Goal: Entertainment & Leisure: Browse casually

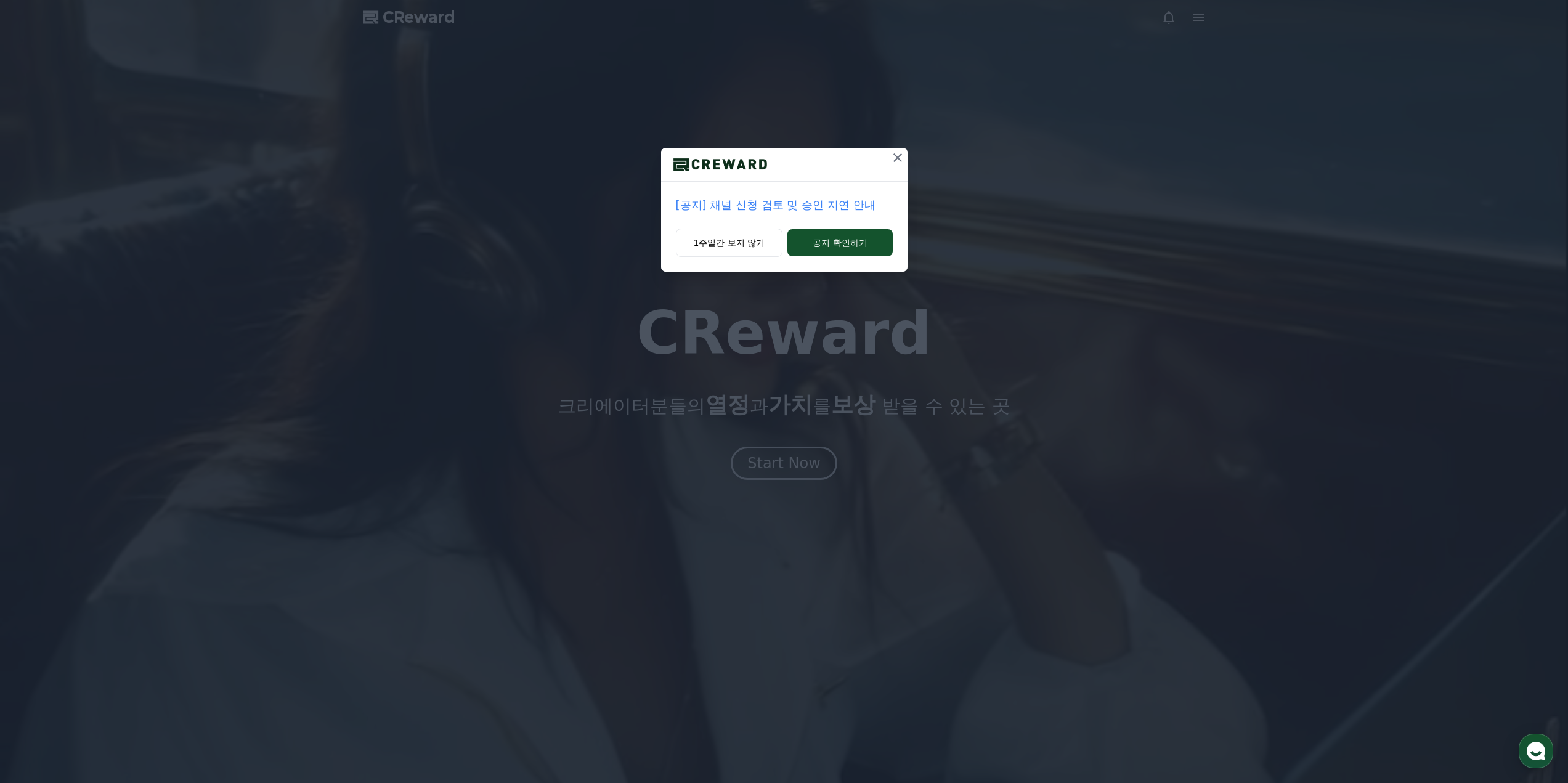
click at [785, 458] on div "[공지] 채널 신청 검토 및 승인 지연 안내 1주일간 보지 않기 공지 확인하기" at bounding box center [784, 391] width 1568 height 783
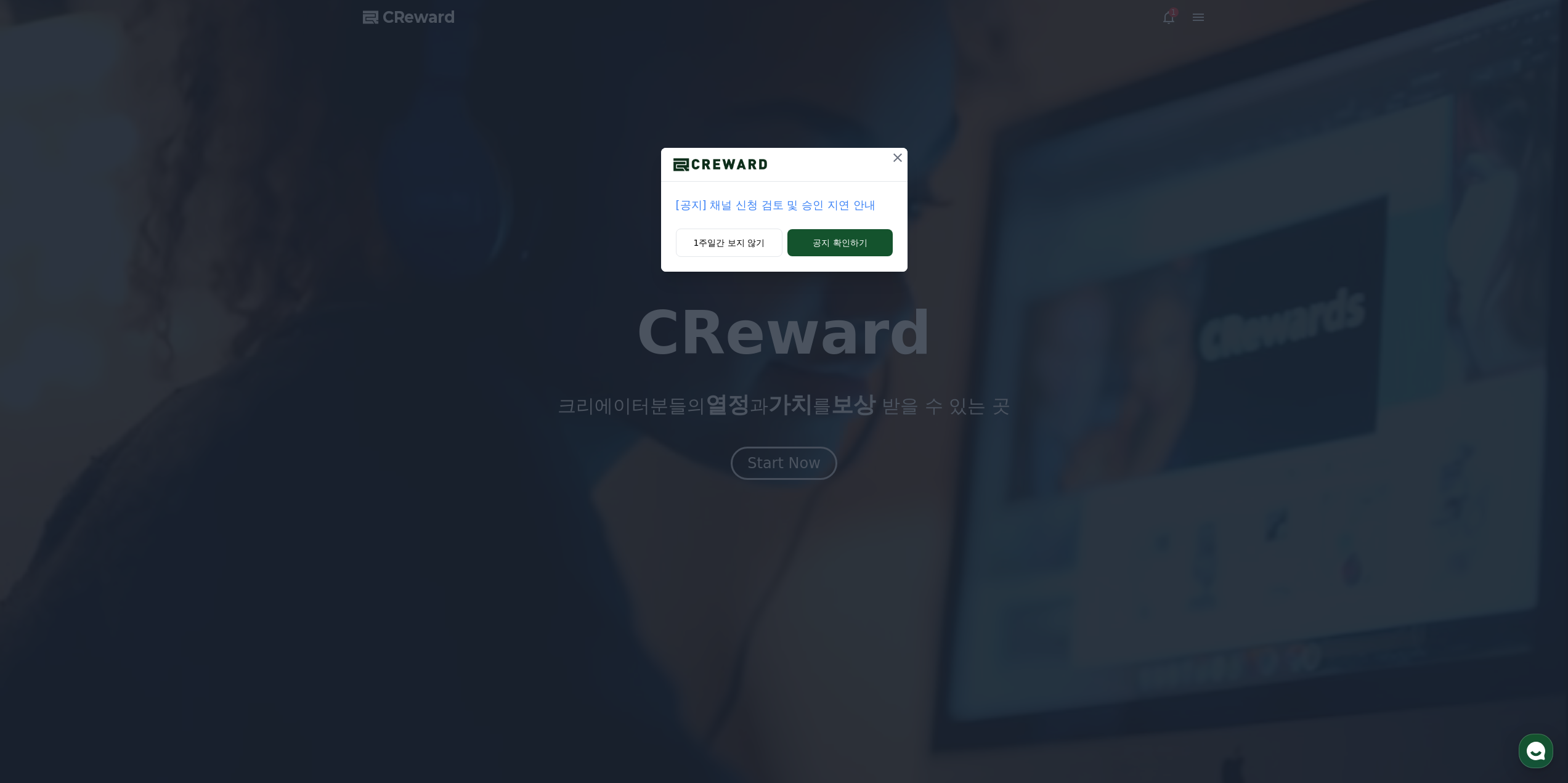
click at [892, 163] on icon at bounding box center [897, 157] width 15 height 15
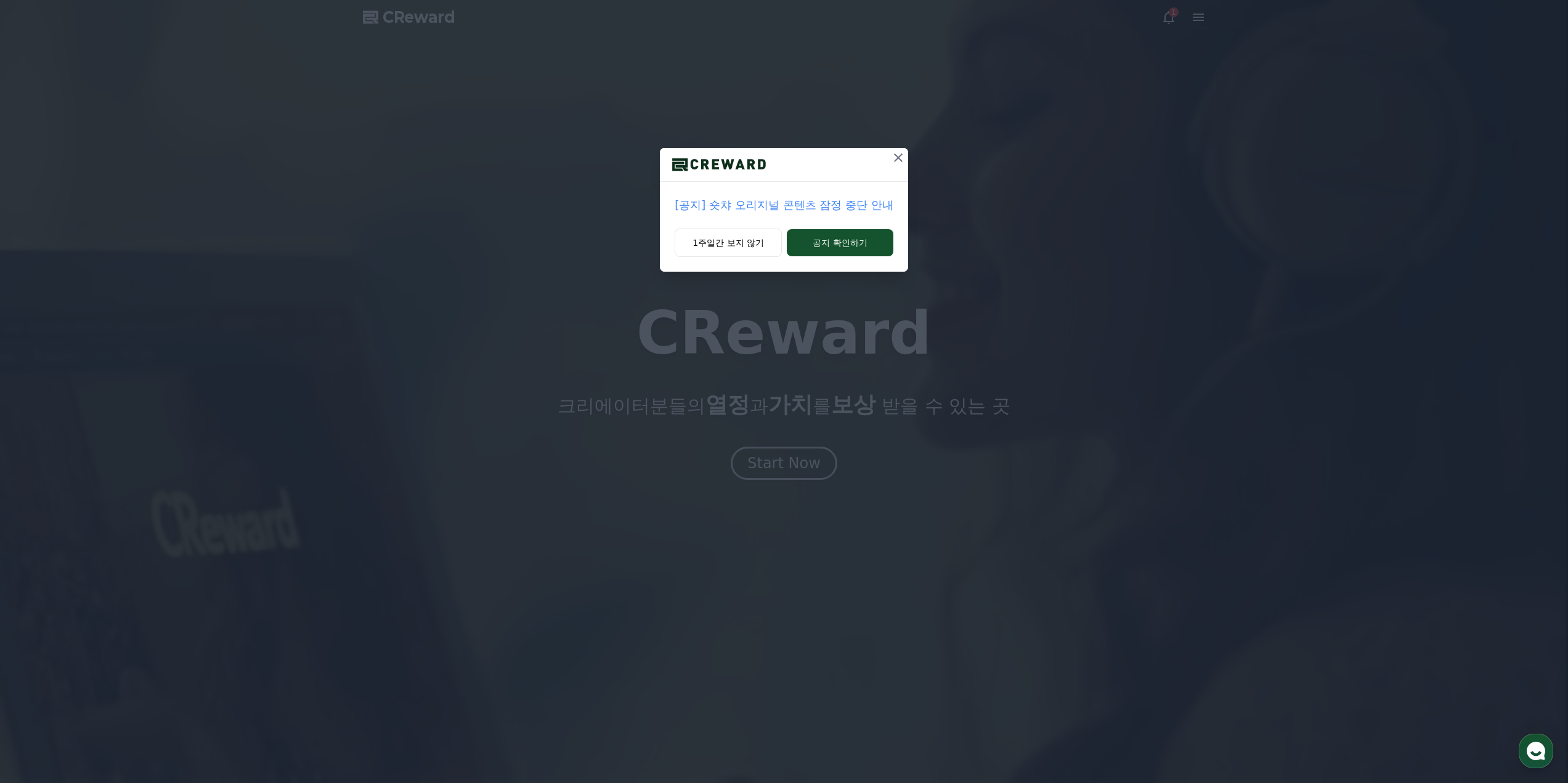
click at [900, 154] on icon at bounding box center [898, 157] width 15 height 15
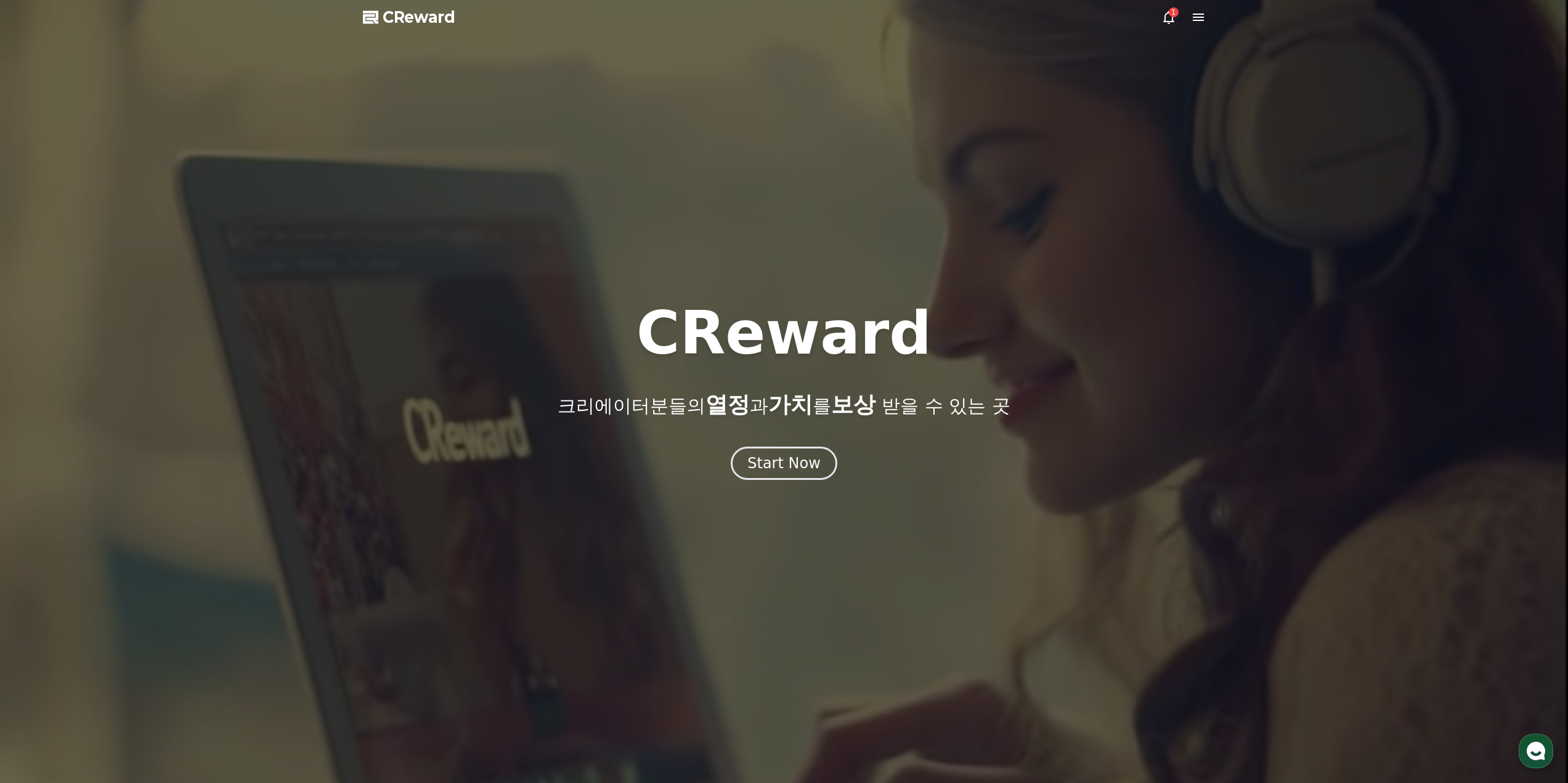
click at [780, 488] on div at bounding box center [784, 391] width 1568 height 783
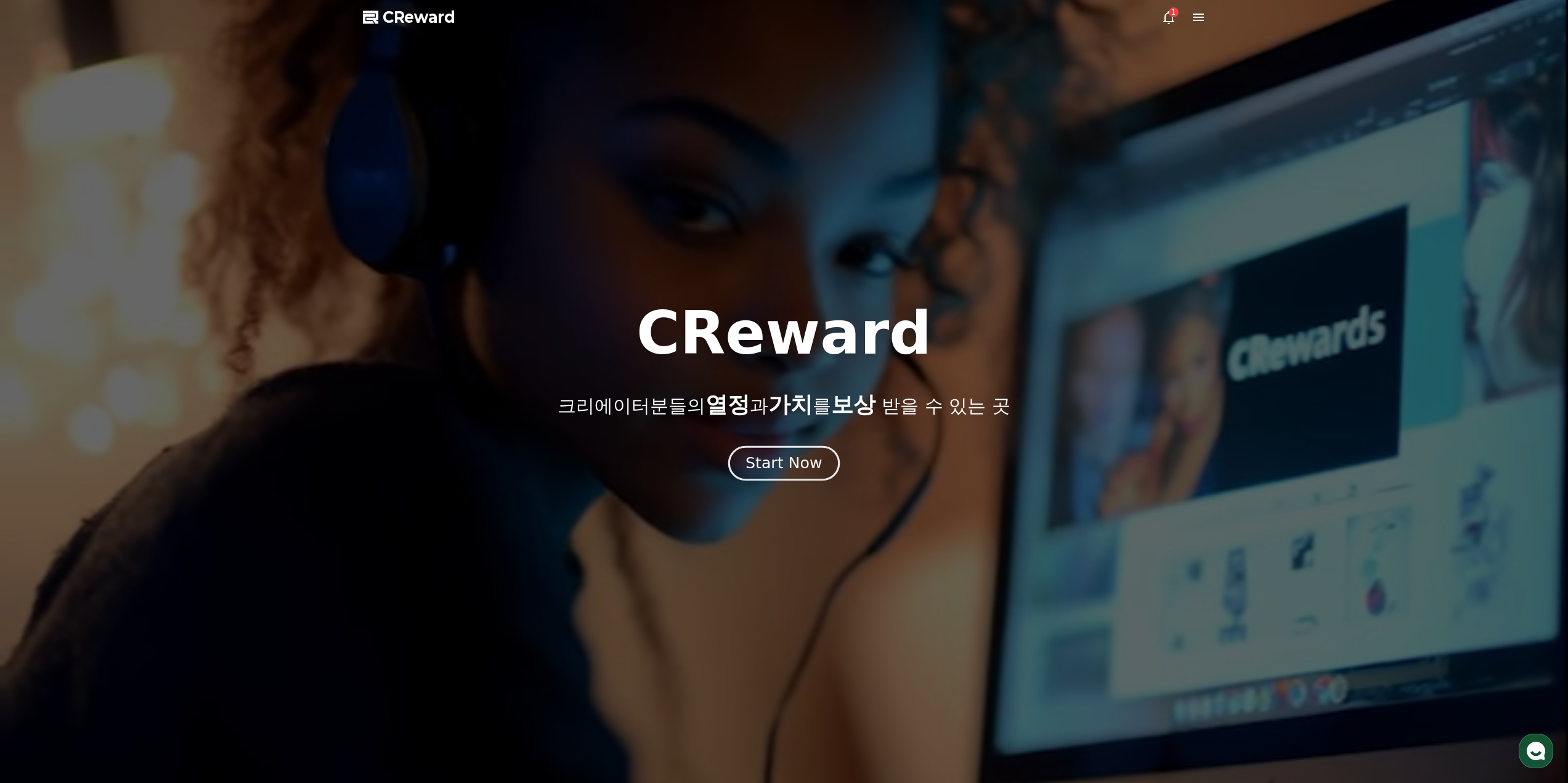
click at [789, 465] on div "Start Now" at bounding box center [783, 463] width 76 height 21
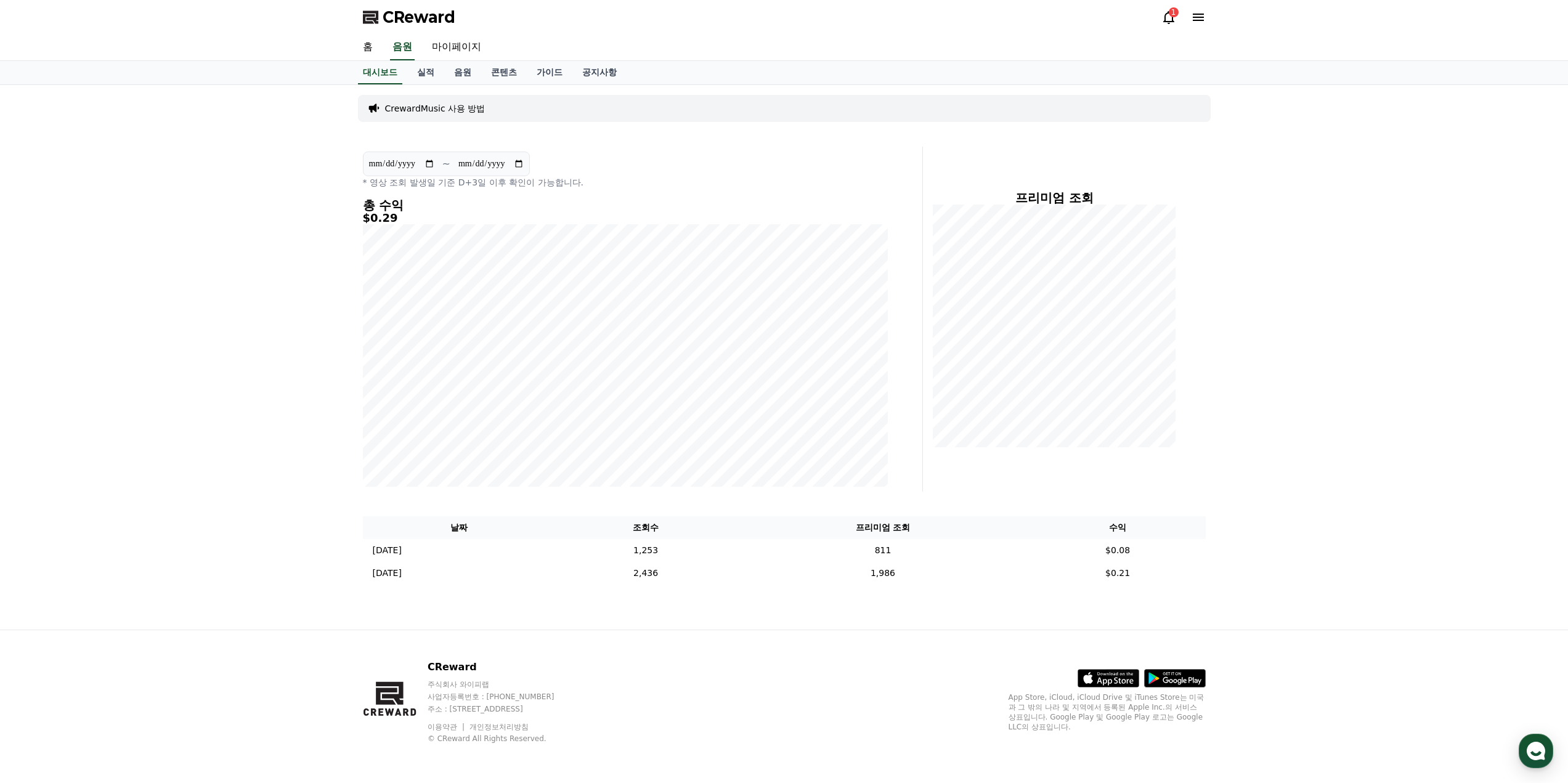
click at [1164, 22] on icon at bounding box center [1168, 17] width 11 height 13
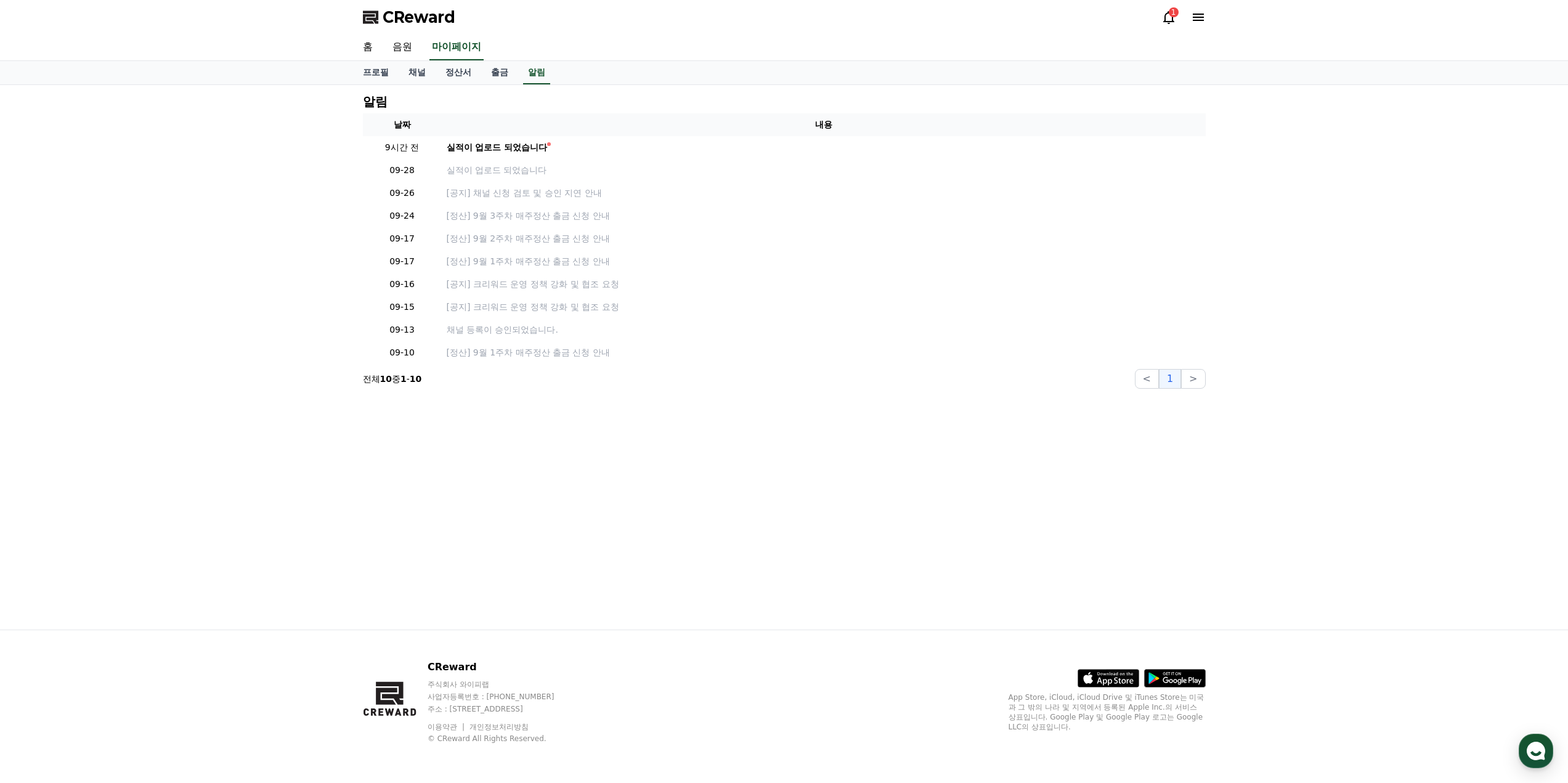
click at [1171, 15] on div "1" at bounding box center [1173, 12] width 10 height 10
click at [402, 49] on link "음원" at bounding box center [402, 48] width 39 height 26
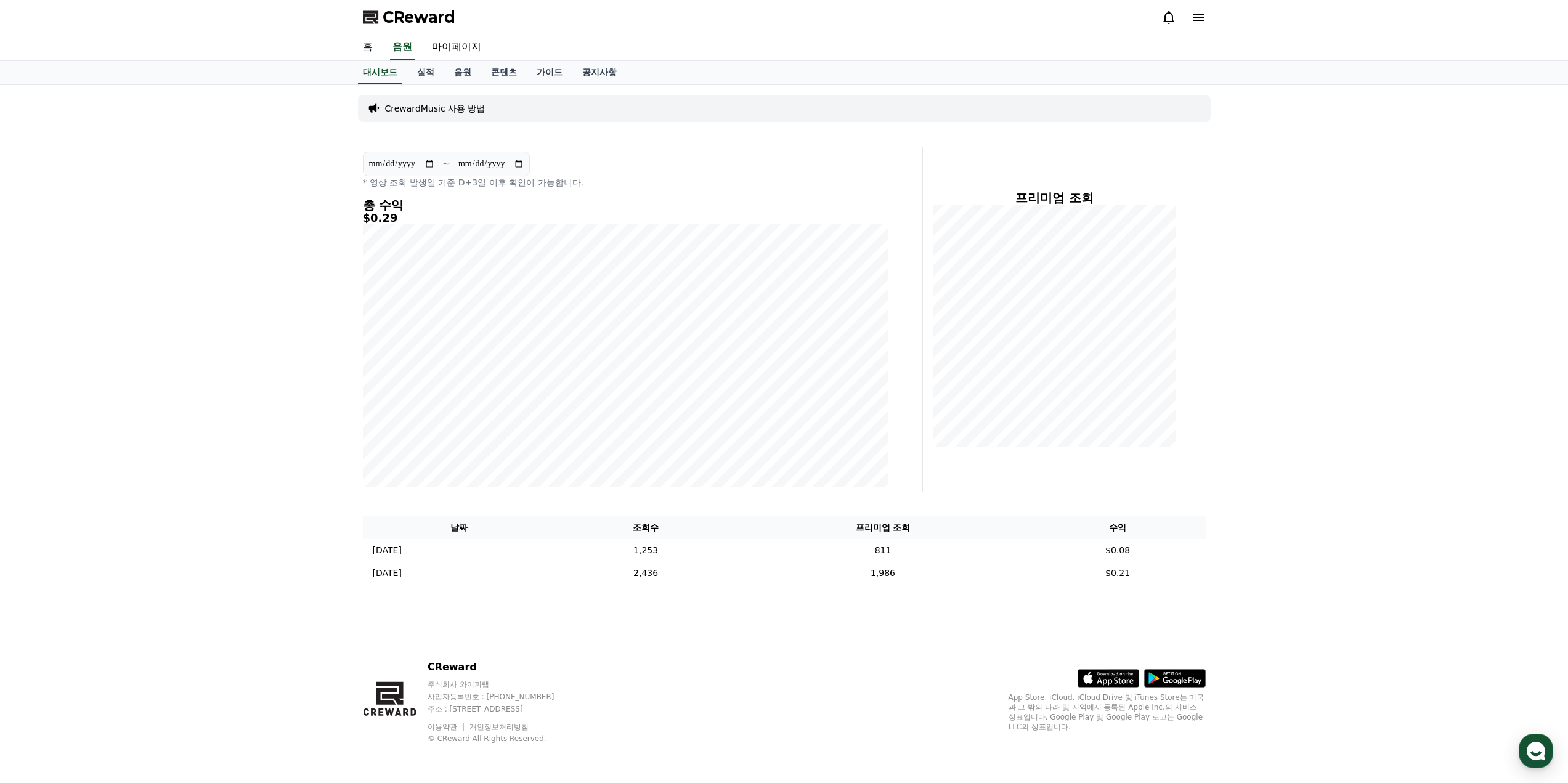
click at [370, 50] on link "홈" at bounding box center [367, 48] width 29 height 26
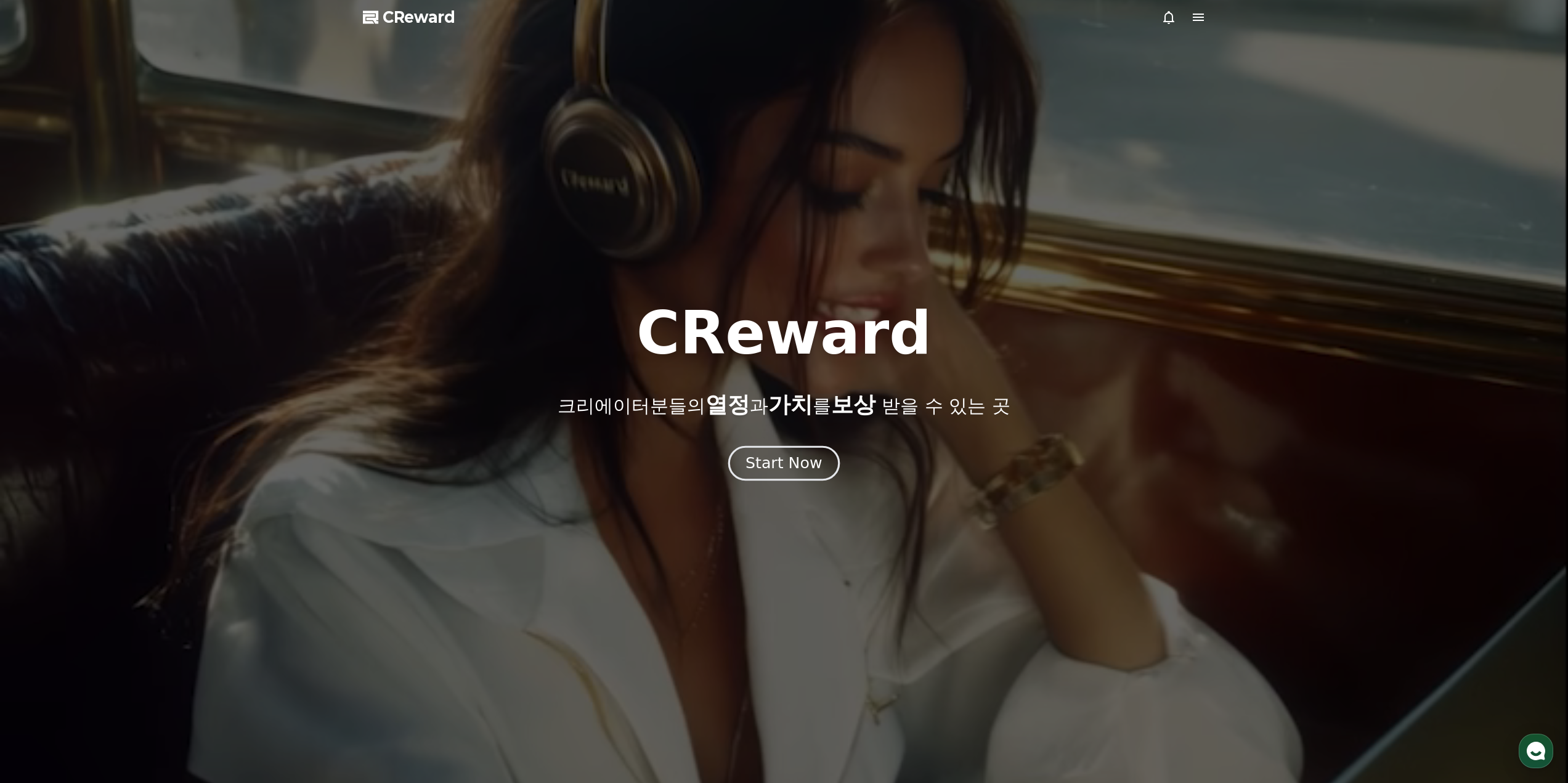
click at [761, 458] on div "Start Now" at bounding box center [783, 463] width 76 height 21
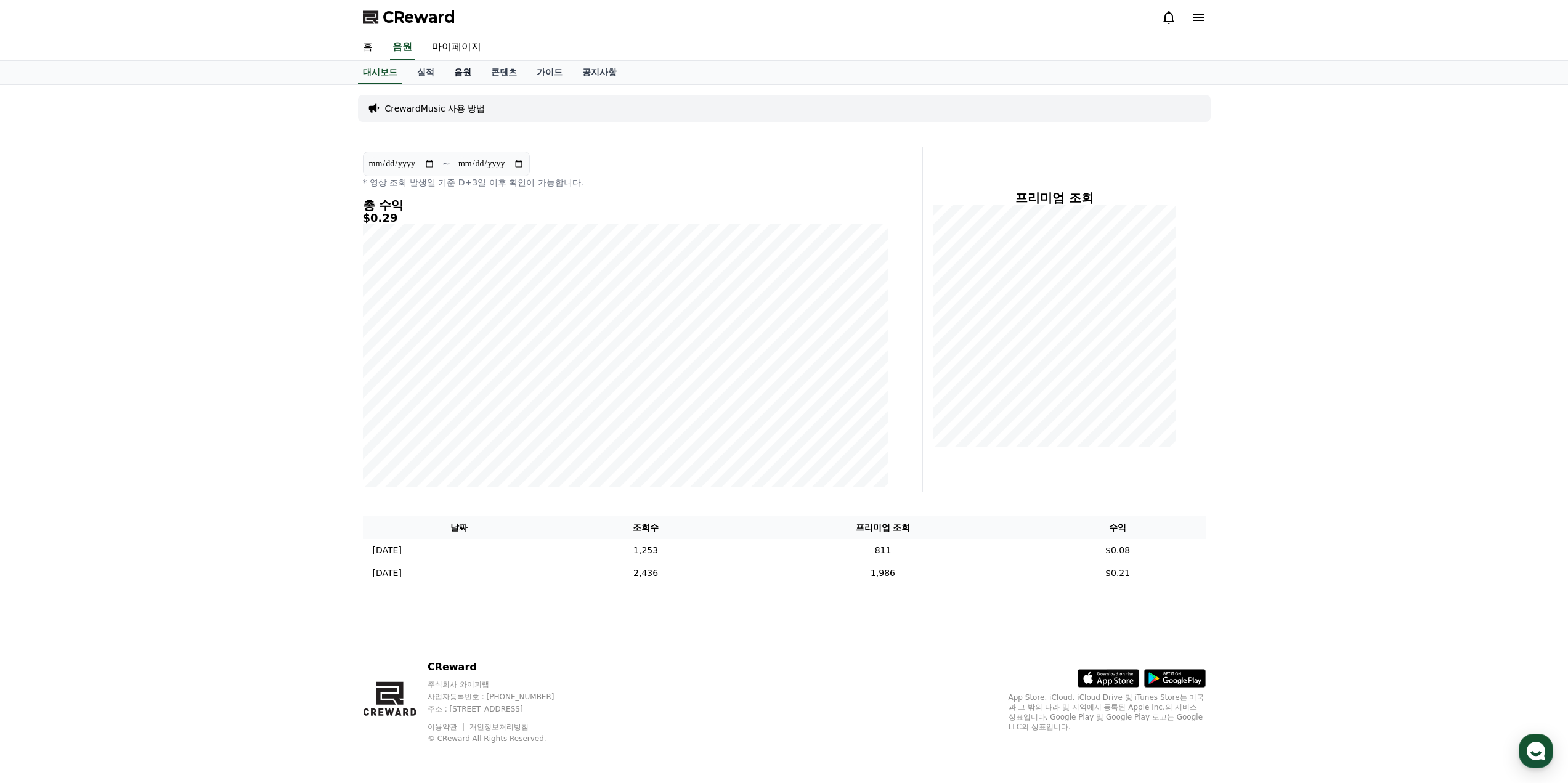
click at [451, 69] on link "음원" at bounding box center [463, 72] width 37 height 23
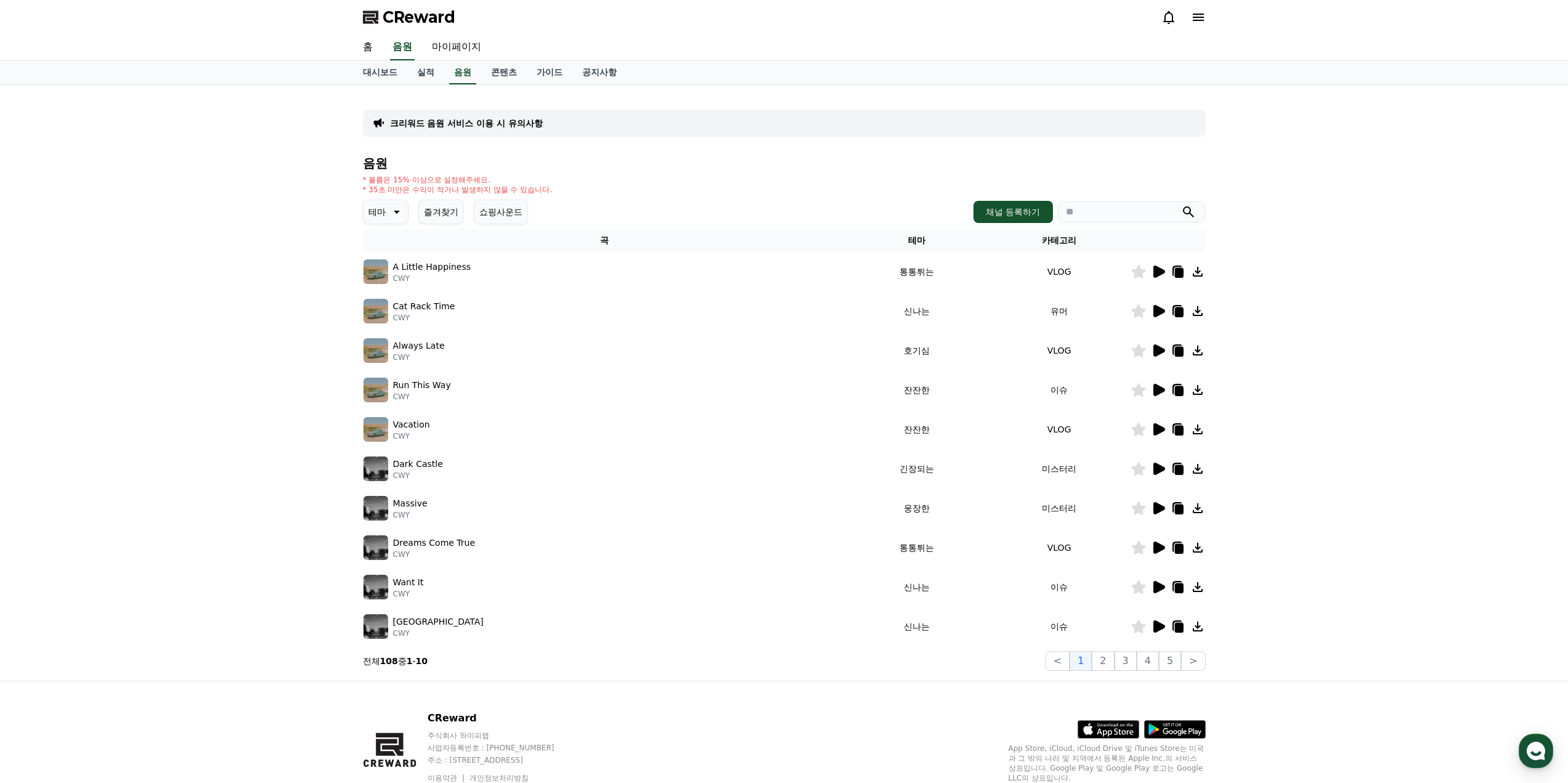
click at [1157, 265] on icon at bounding box center [1158, 271] width 15 height 15
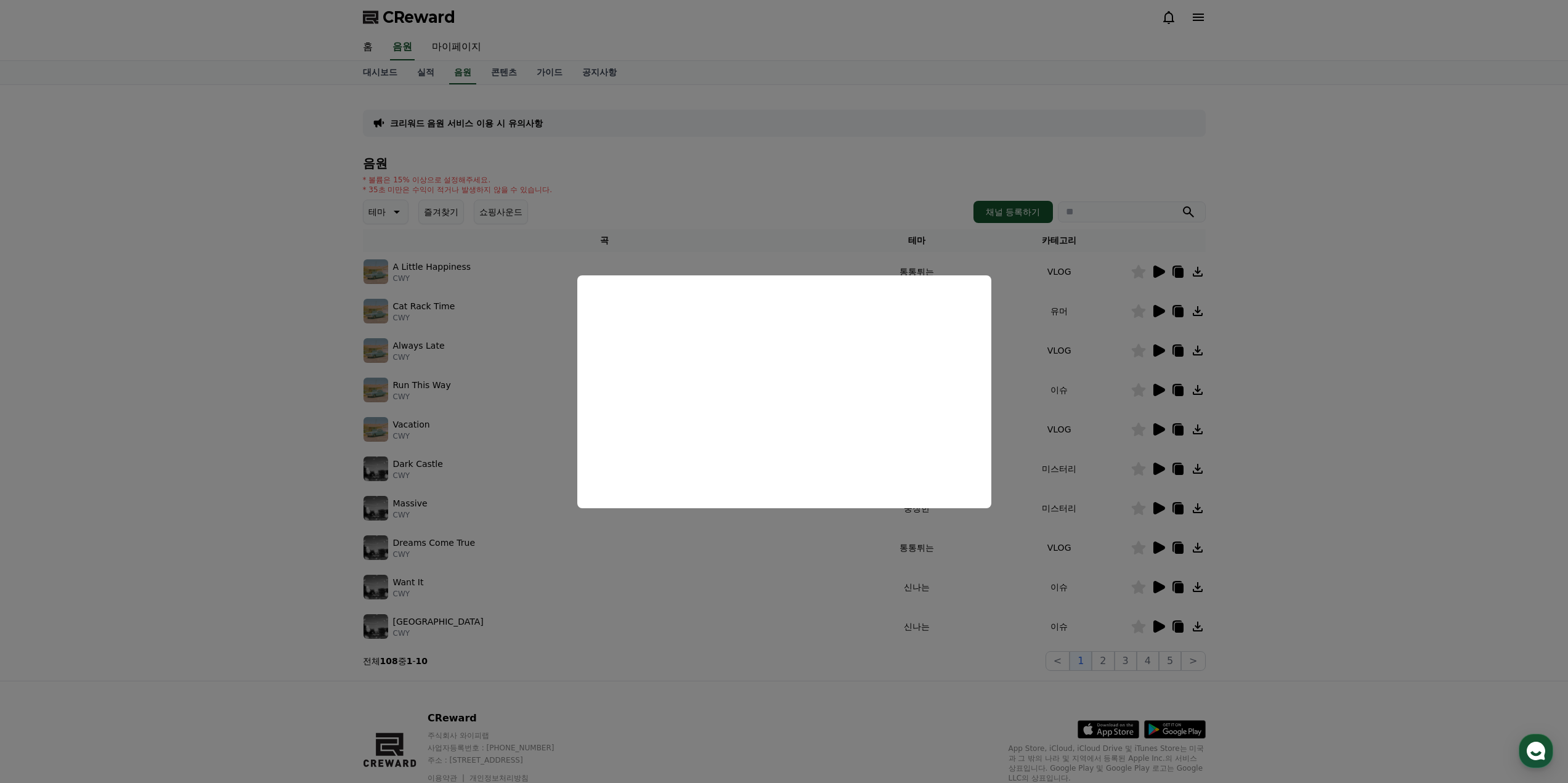
click at [547, 386] on button "close modal" at bounding box center [784, 391] width 1568 height 783
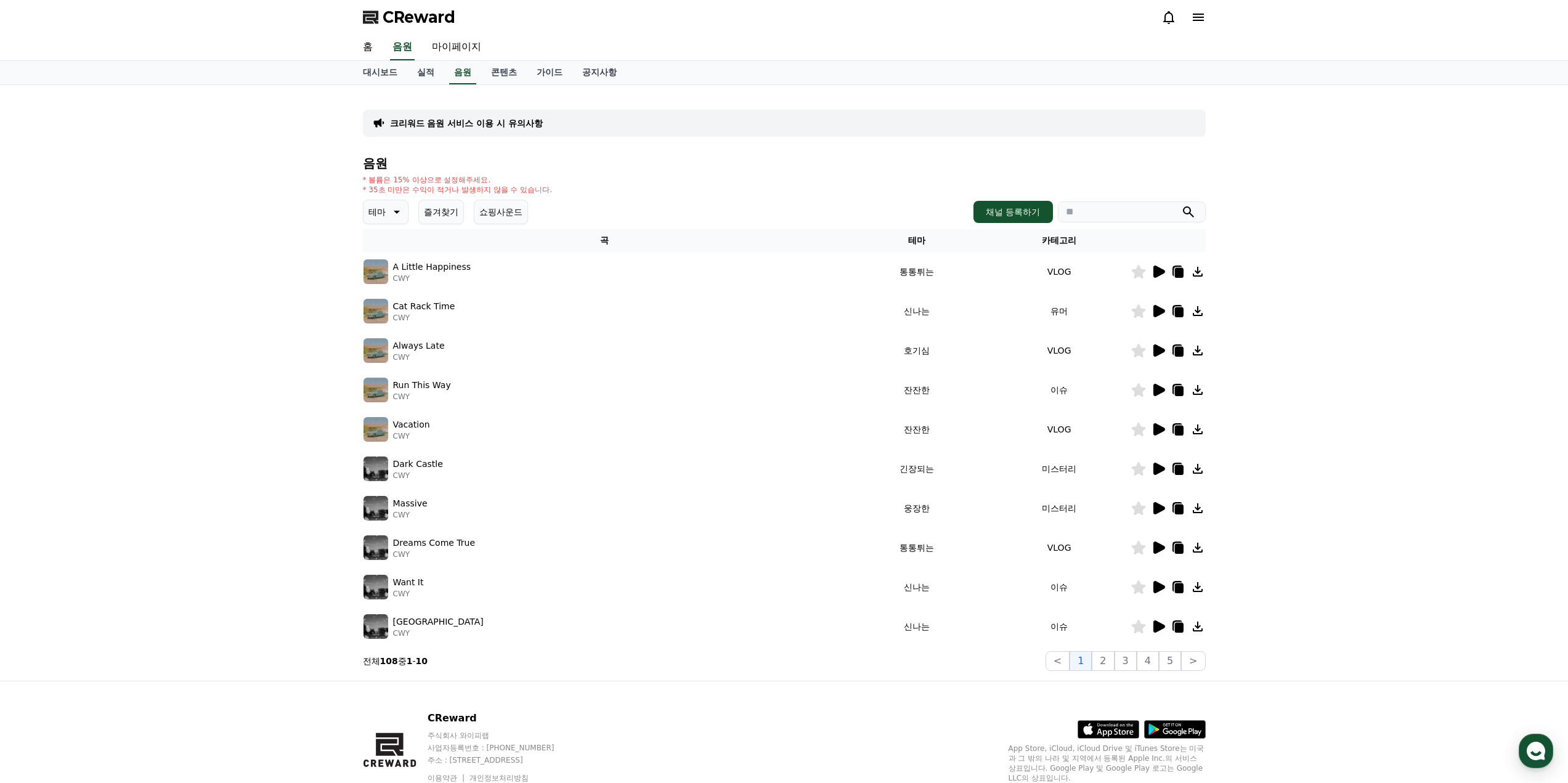
click at [1159, 393] on icon at bounding box center [1158, 390] width 12 height 12
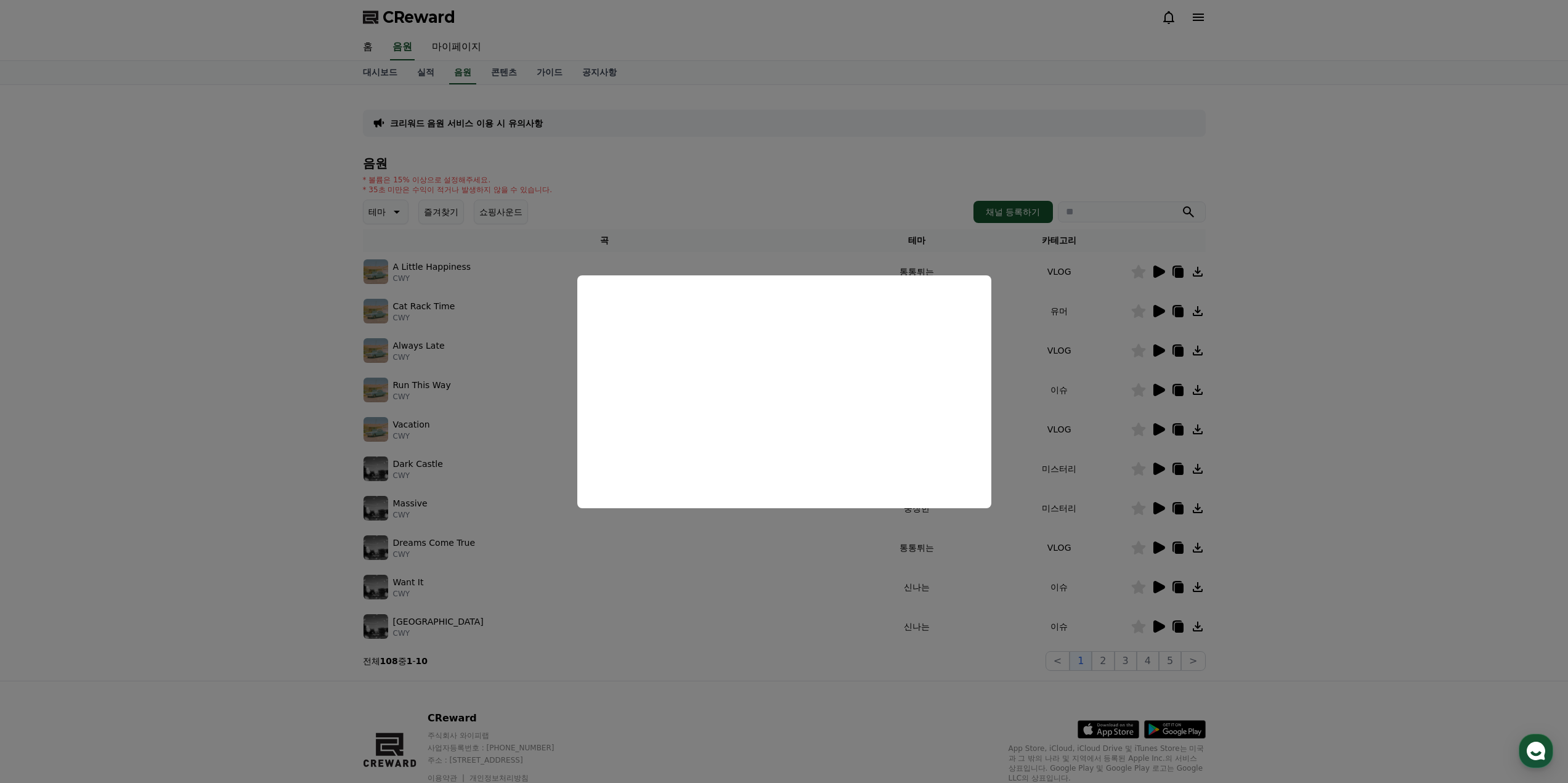
click at [1045, 524] on button "close modal" at bounding box center [784, 391] width 1568 height 783
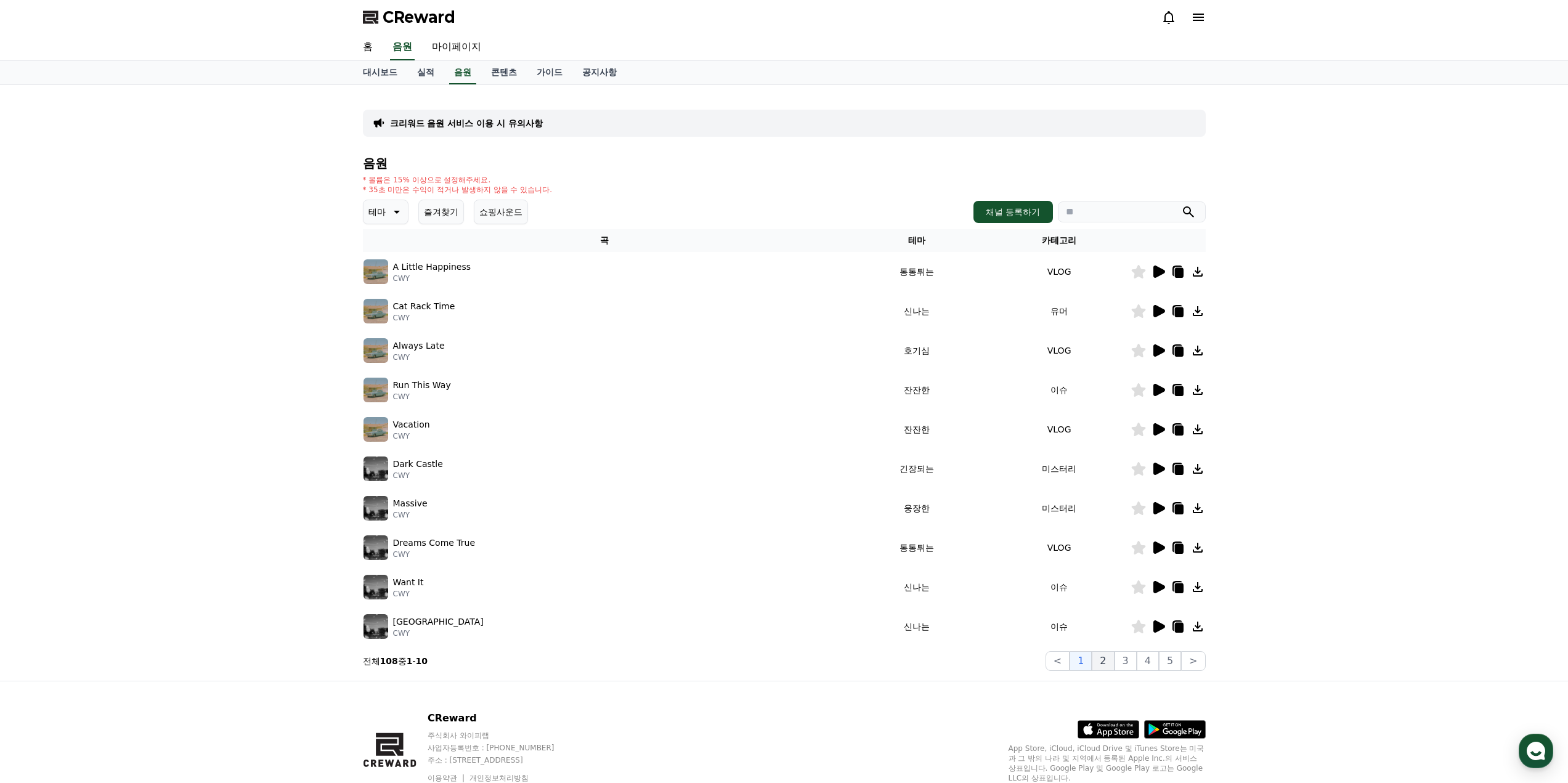
click at [1110, 664] on button "2" at bounding box center [1102, 661] width 22 height 20
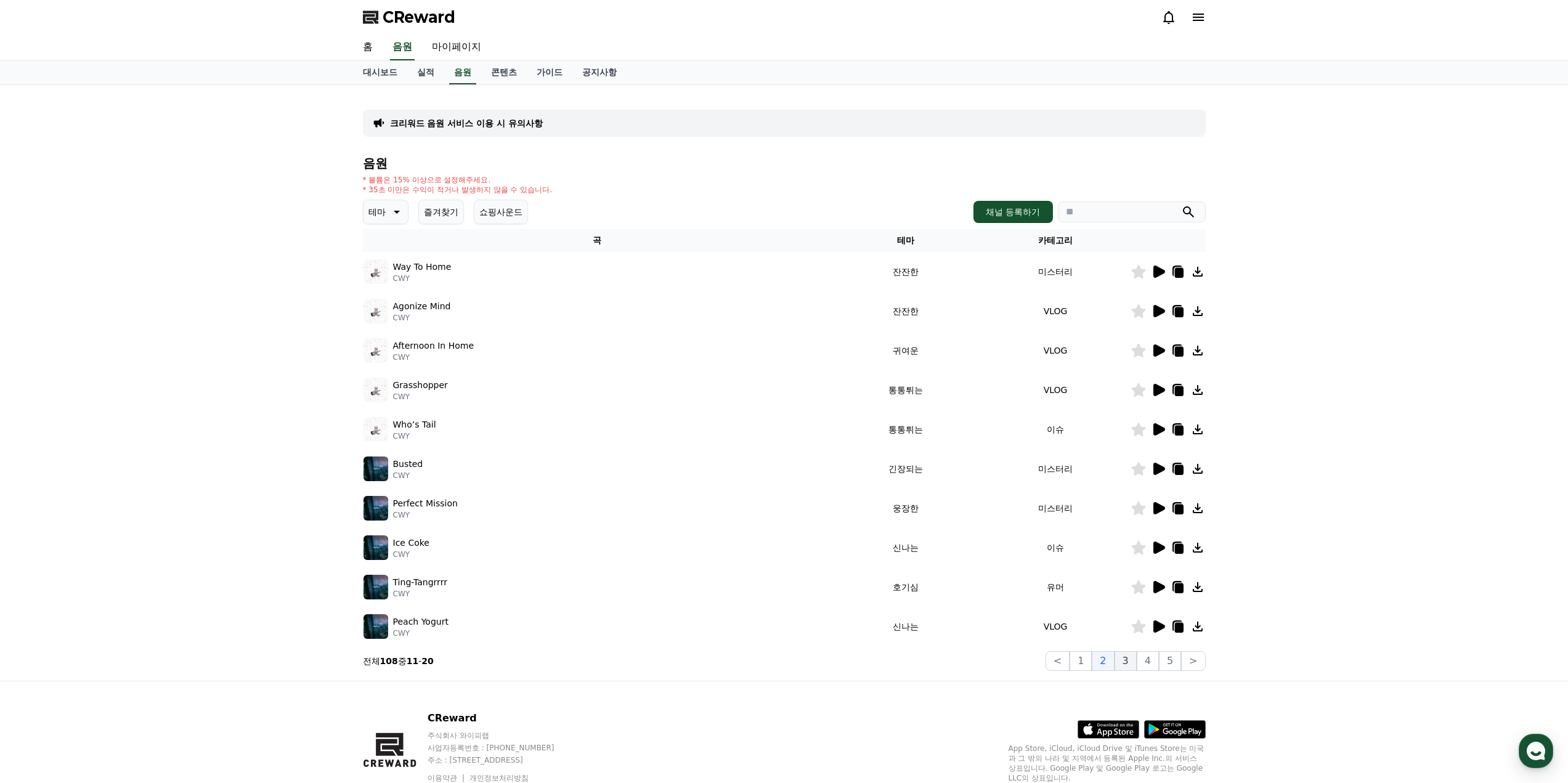
click at [1128, 660] on button "3" at bounding box center [1125, 661] width 22 height 20
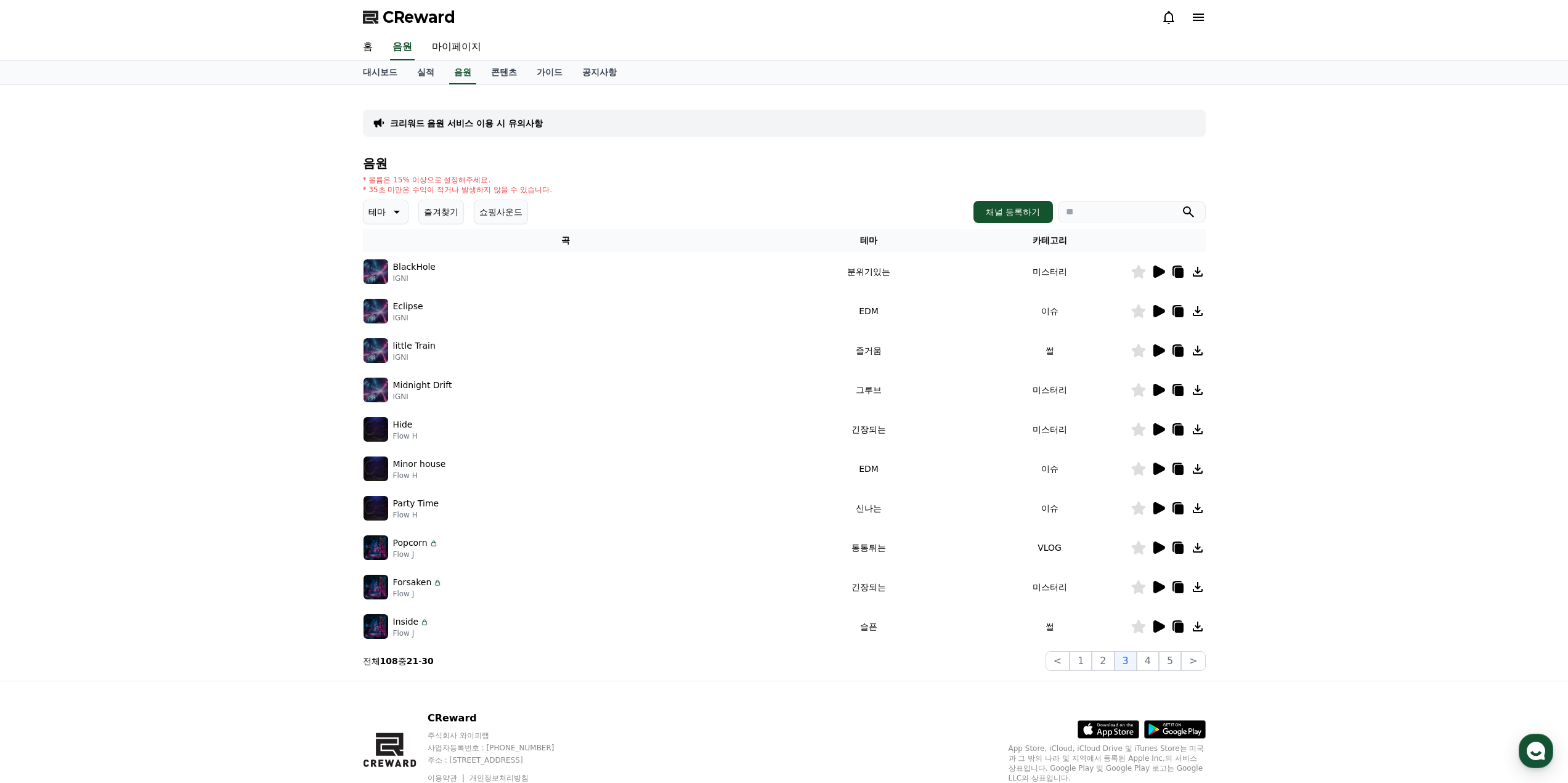
click at [1159, 468] on icon at bounding box center [1158, 469] width 12 height 12
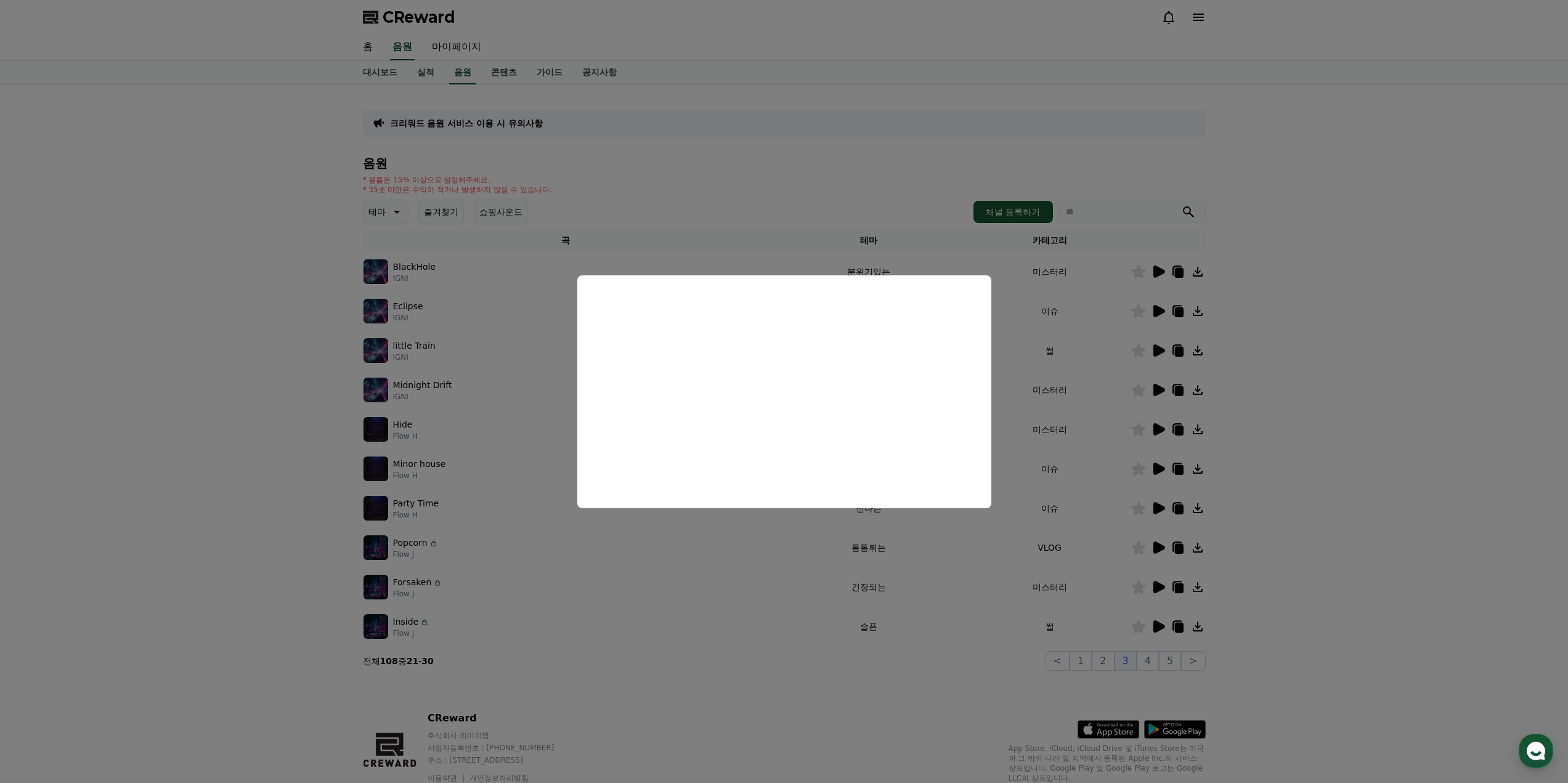
click at [1249, 467] on button "close modal" at bounding box center [784, 391] width 1568 height 783
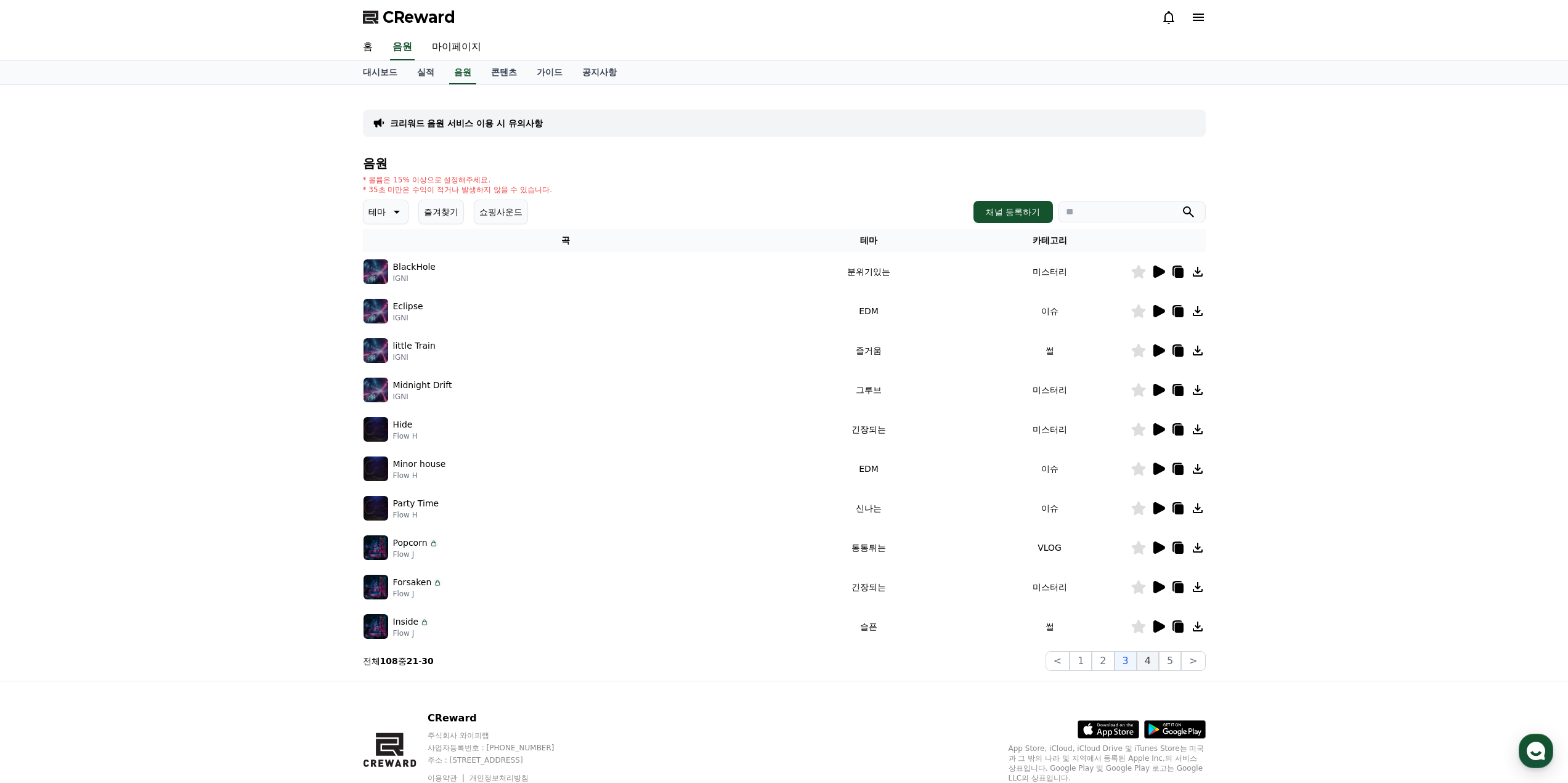
click at [1152, 658] on button "4" at bounding box center [1148, 661] width 22 height 20
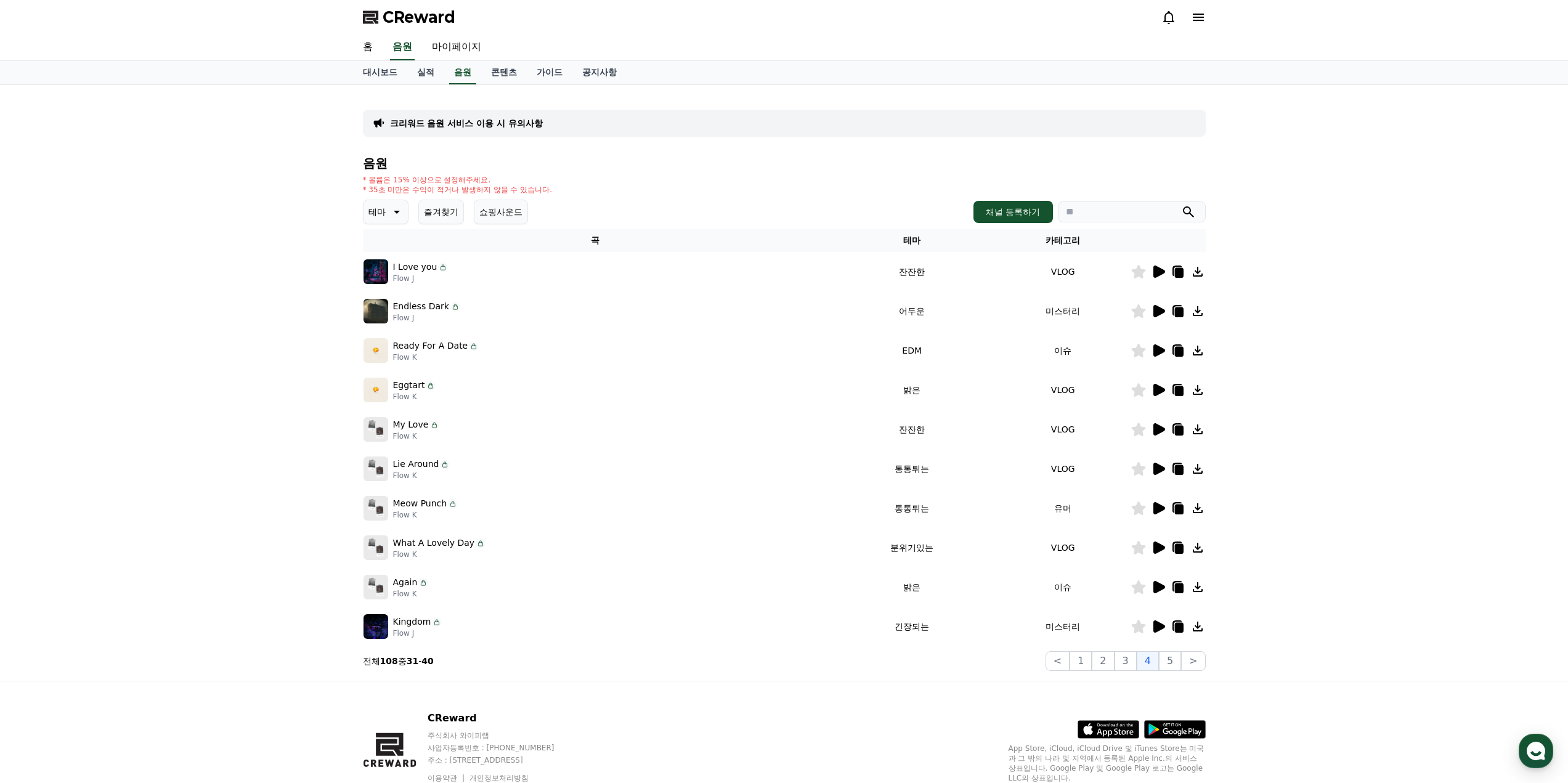
click at [1156, 350] on icon at bounding box center [1158, 350] width 12 height 12
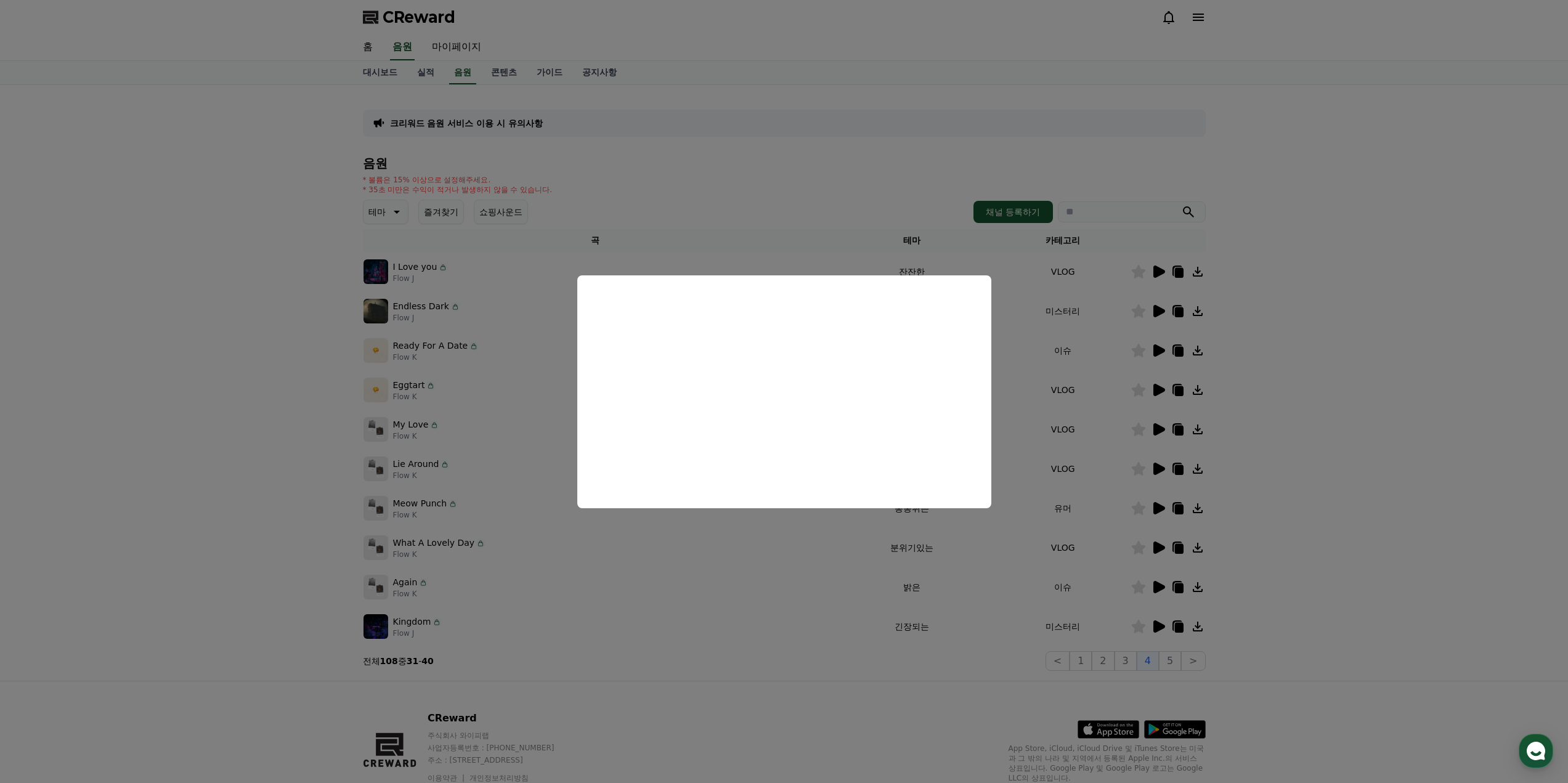
click at [359, 382] on button "close modal" at bounding box center [784, 391] width 1568 height 783
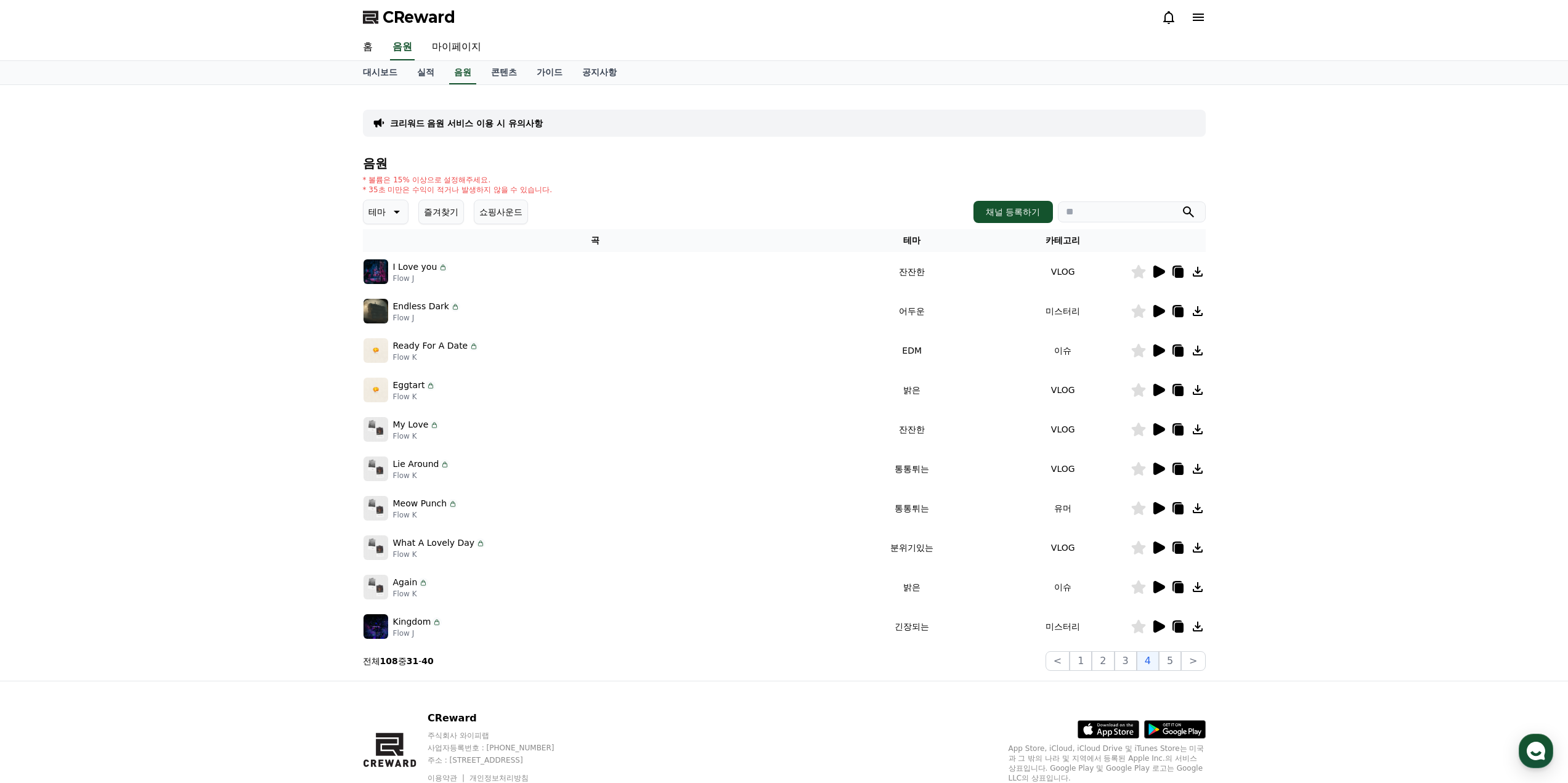
click at [1174, 350] on icon at bounding box center [1178, 350] width 15 height 15
